Goal: Task Accomplishment & Management: Manage account settings

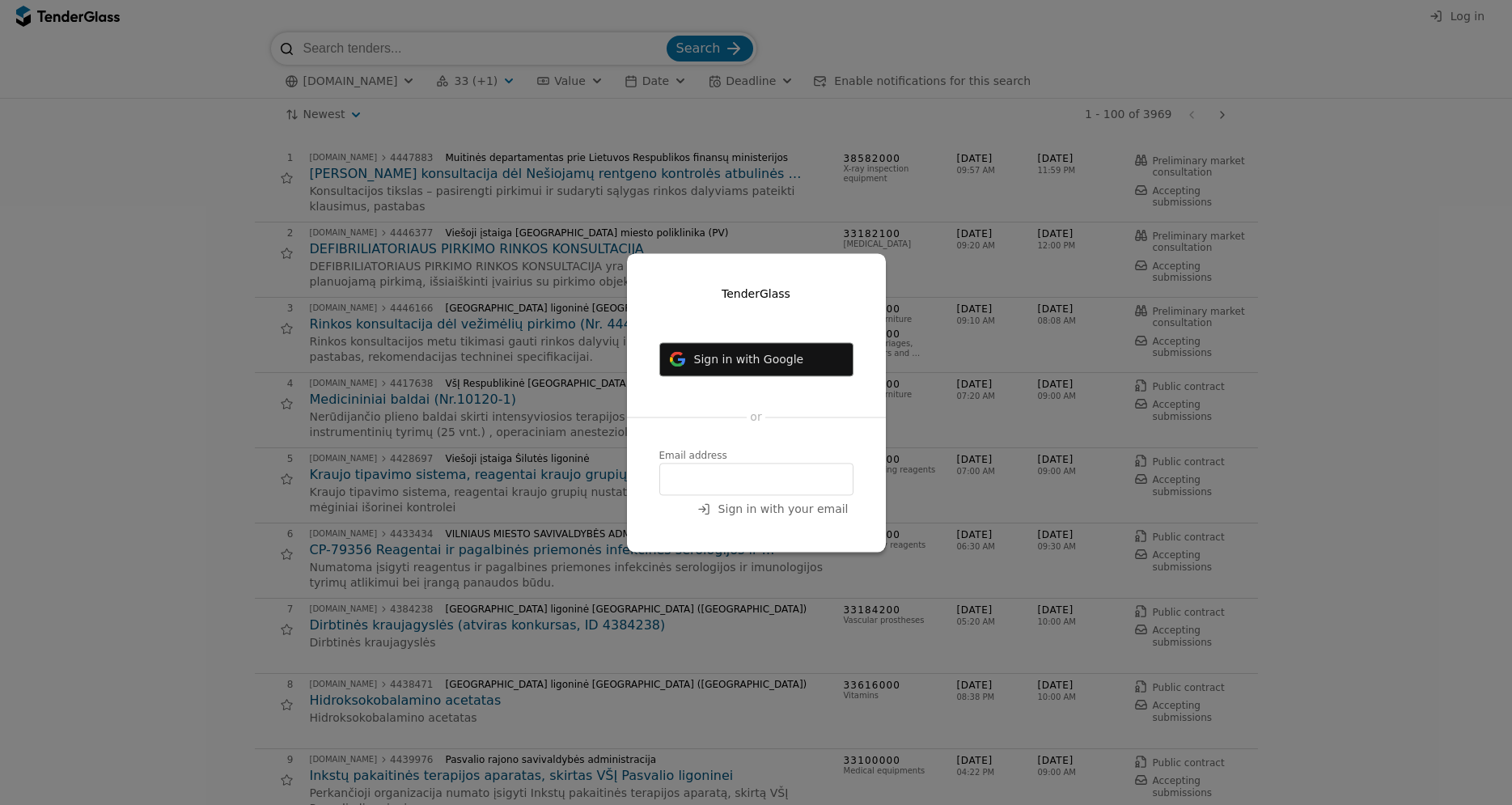
click at [722, 482] on input "email" at bounding box center [756, 479] width 194 height 33
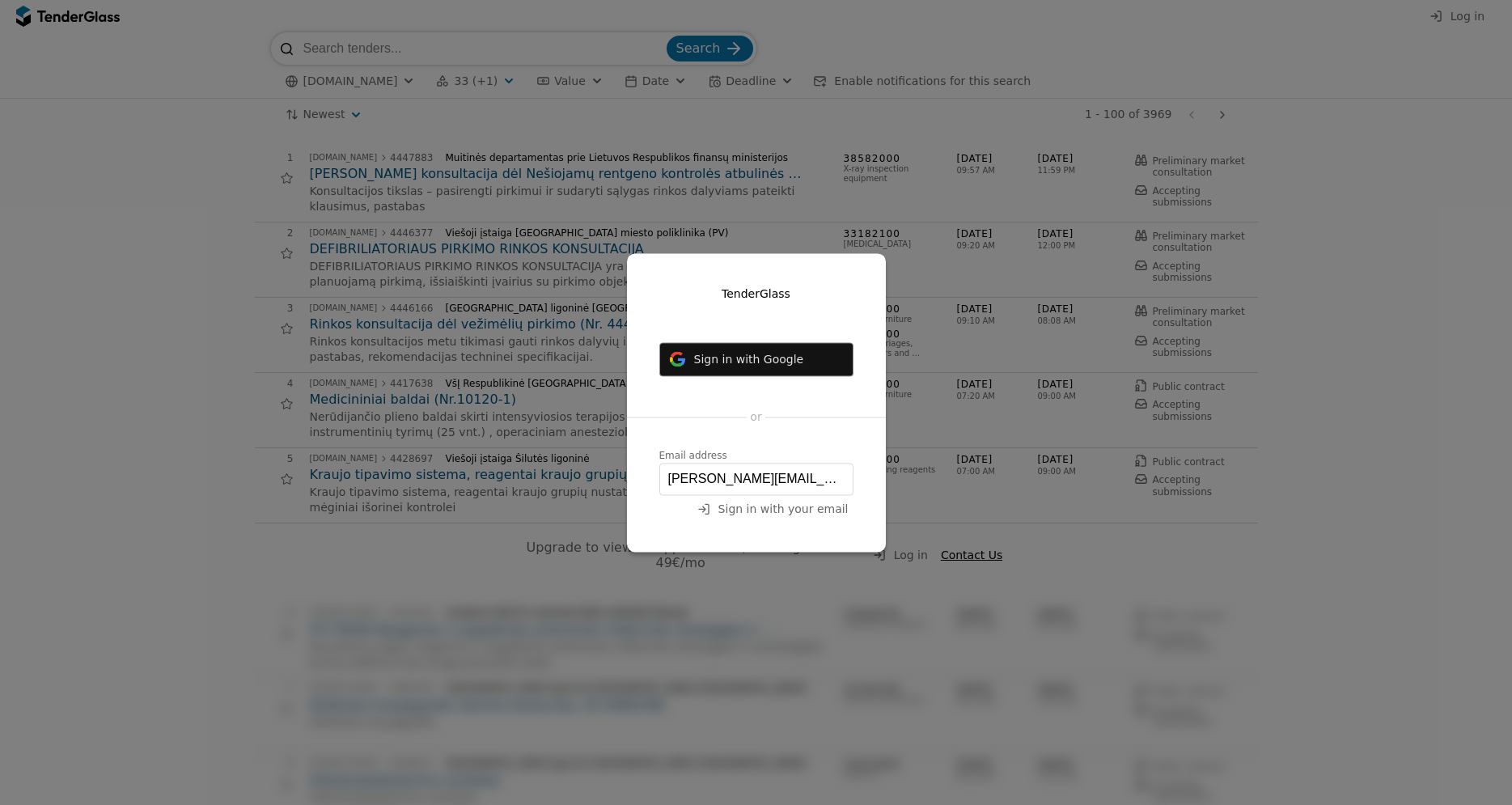
type input "jevgenij.avin@neurovita.lt"
click at [804, 514] on span "Sign in with your email" at bounding box center [783, 509] width 130 height 13
